Goal: Register for event/course

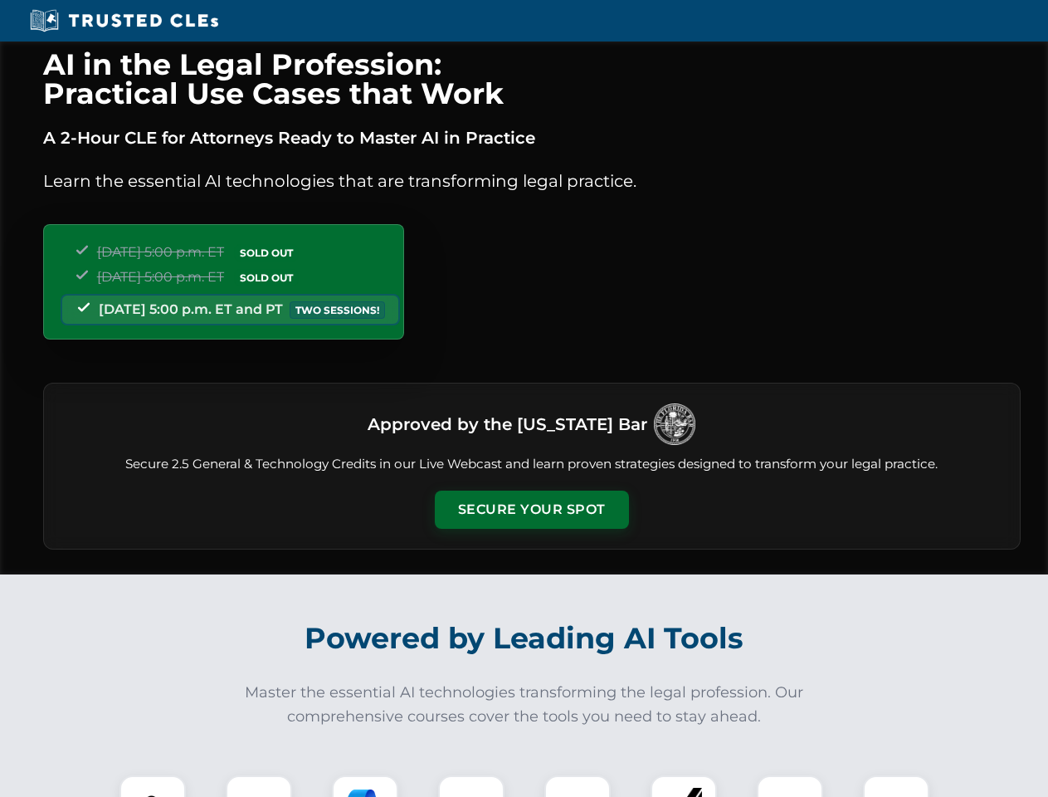
click at [531, 510] on button "Secure Your Spot" at bounding box center [532, 509] width 194 height 38
click at [153, 786] on img at bounding box center [153, 808] width 48 height 48
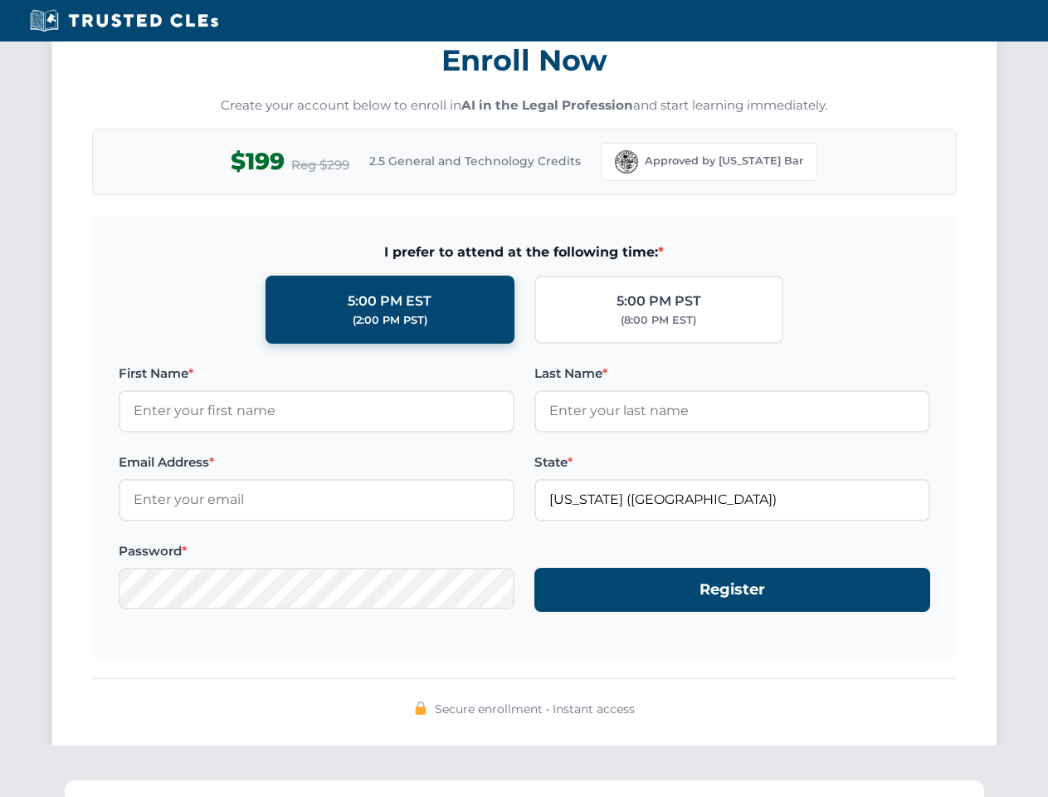
scroll to position [1629, 0]
